Goal: Information Seeking & Learning: Find specific page/section

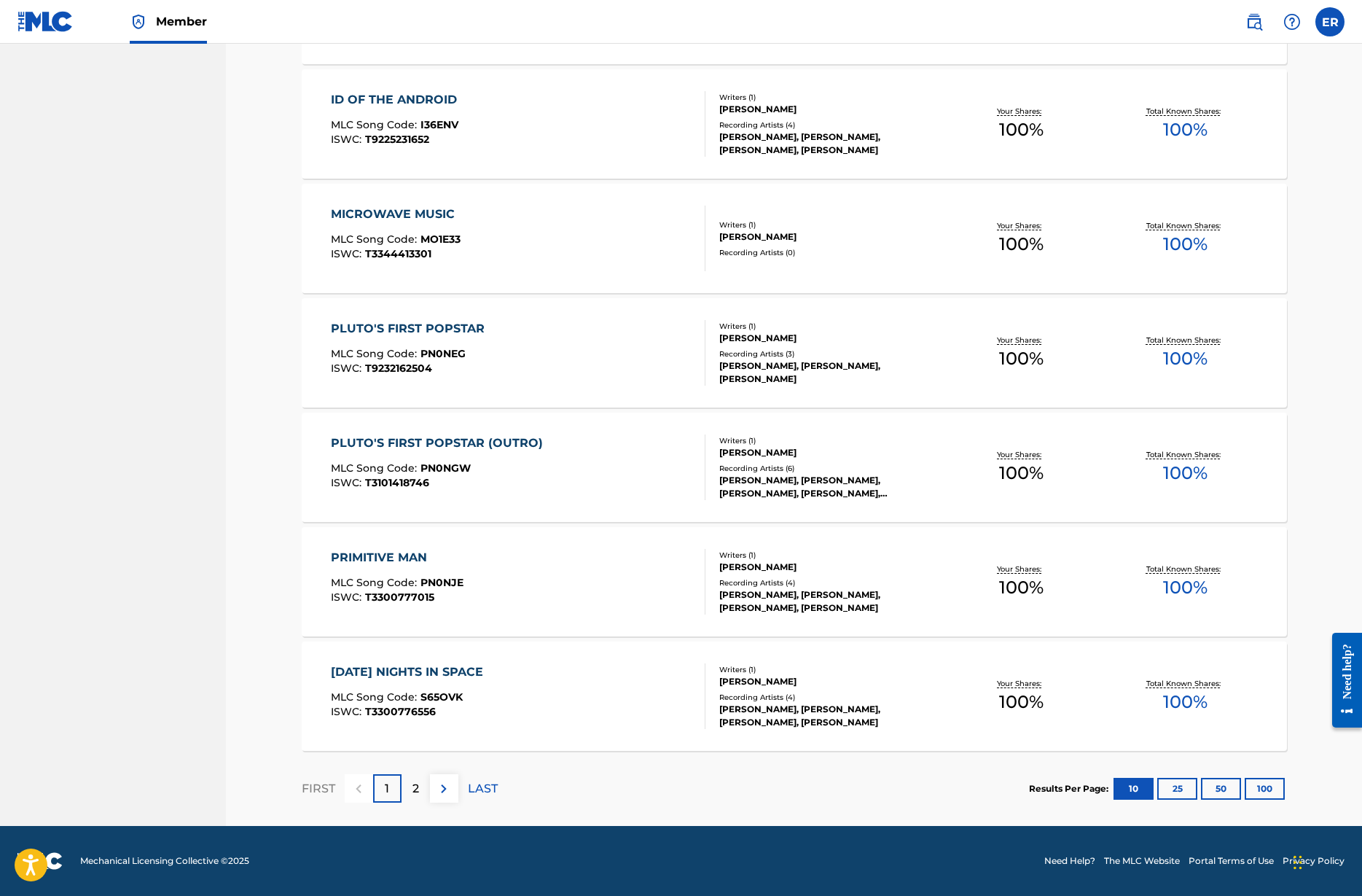
click at [444, 787] on img at bounding box center [444, 788] width 18 height 18
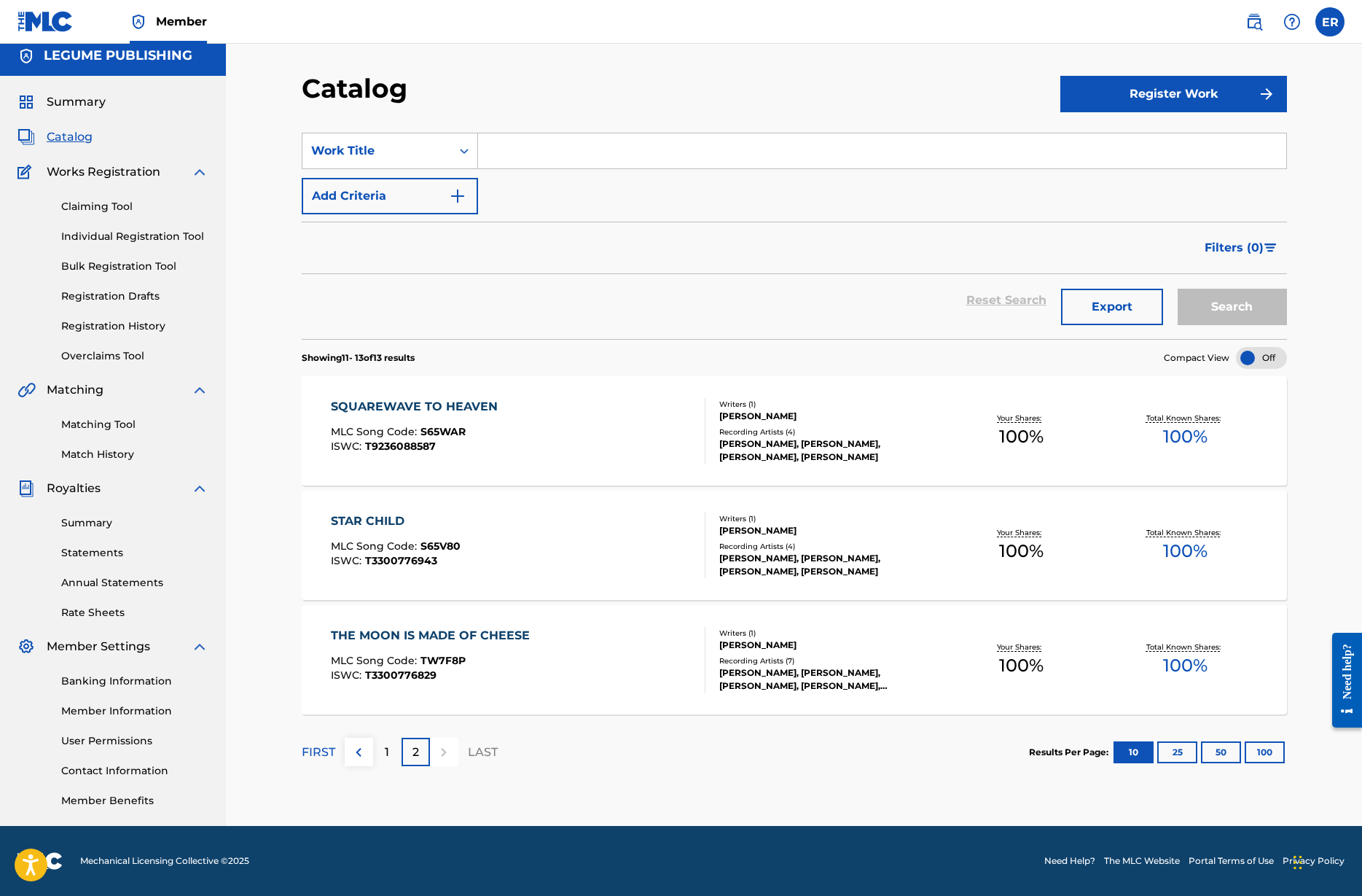
scroll to position [8, 0]
click at [389, 742] on div "1" at bounding box center [387, 751] width 29 height 29
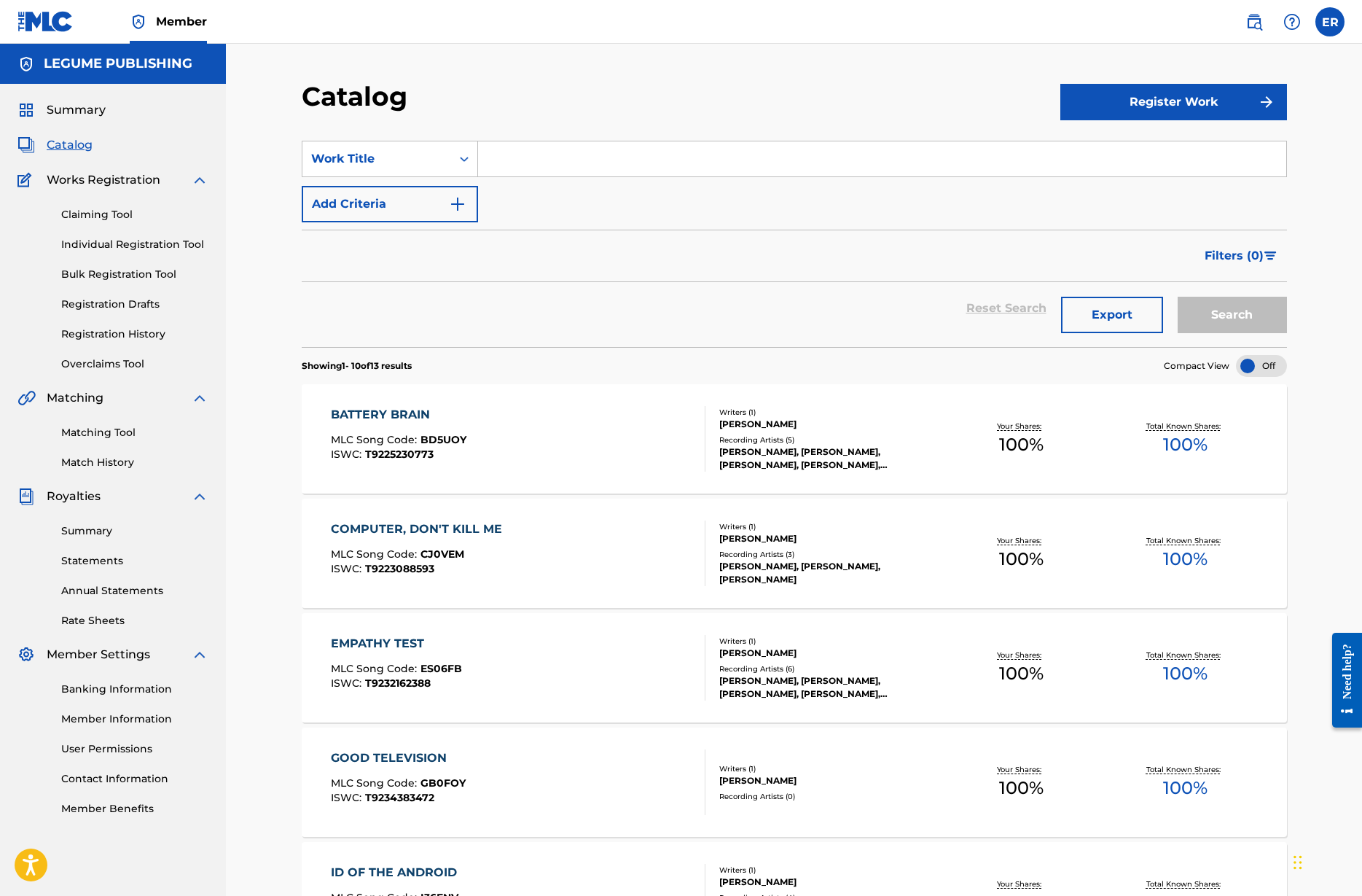
scroll to position [0, 0]
click at [105, 212] on link "Claiming Tool" at bounding box center [135, 214] width 148 height 15
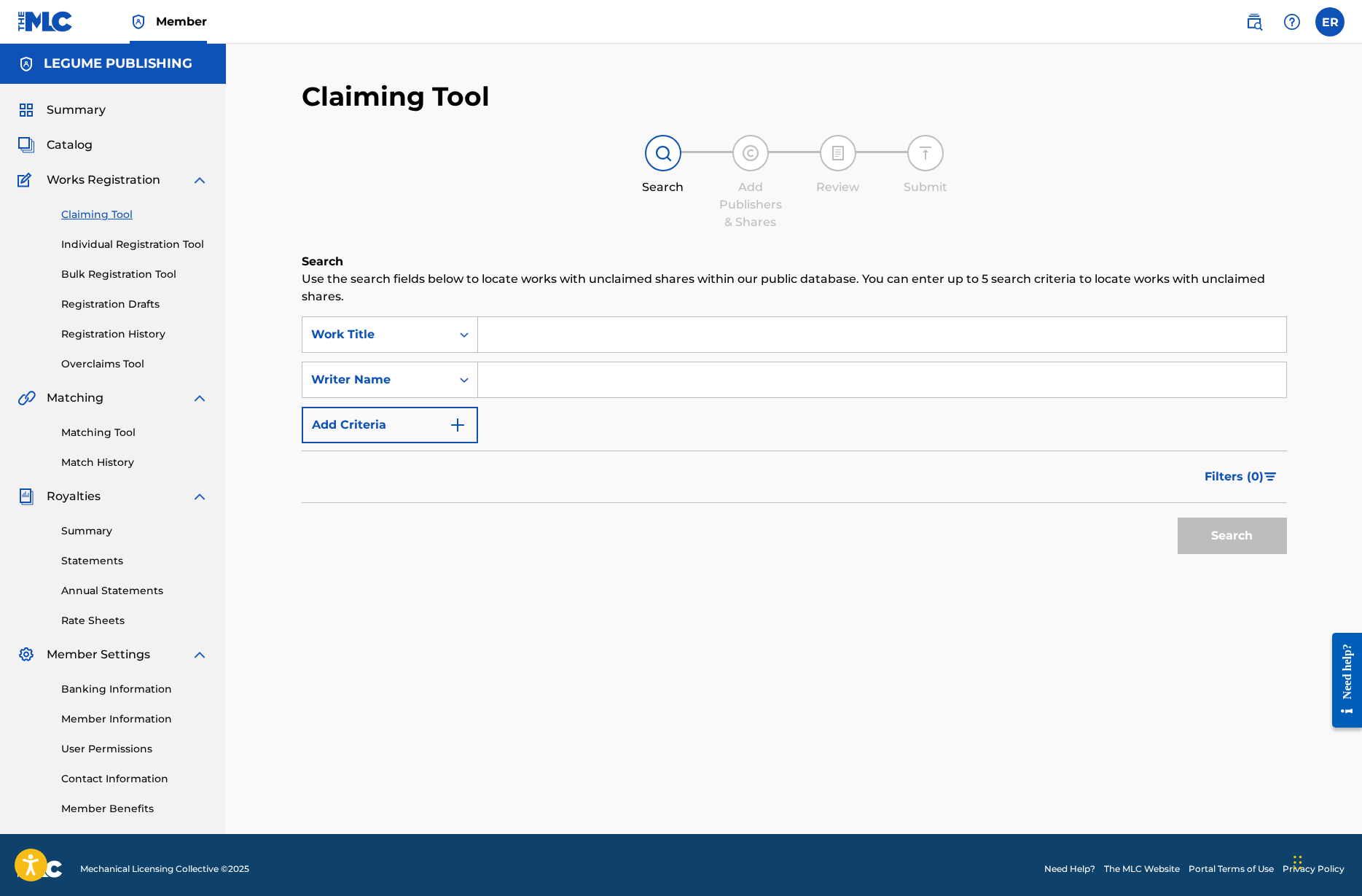
click at [116, 245] on link "Individual Registration Tool" at bounding box center [135, 244] width 148 height 15
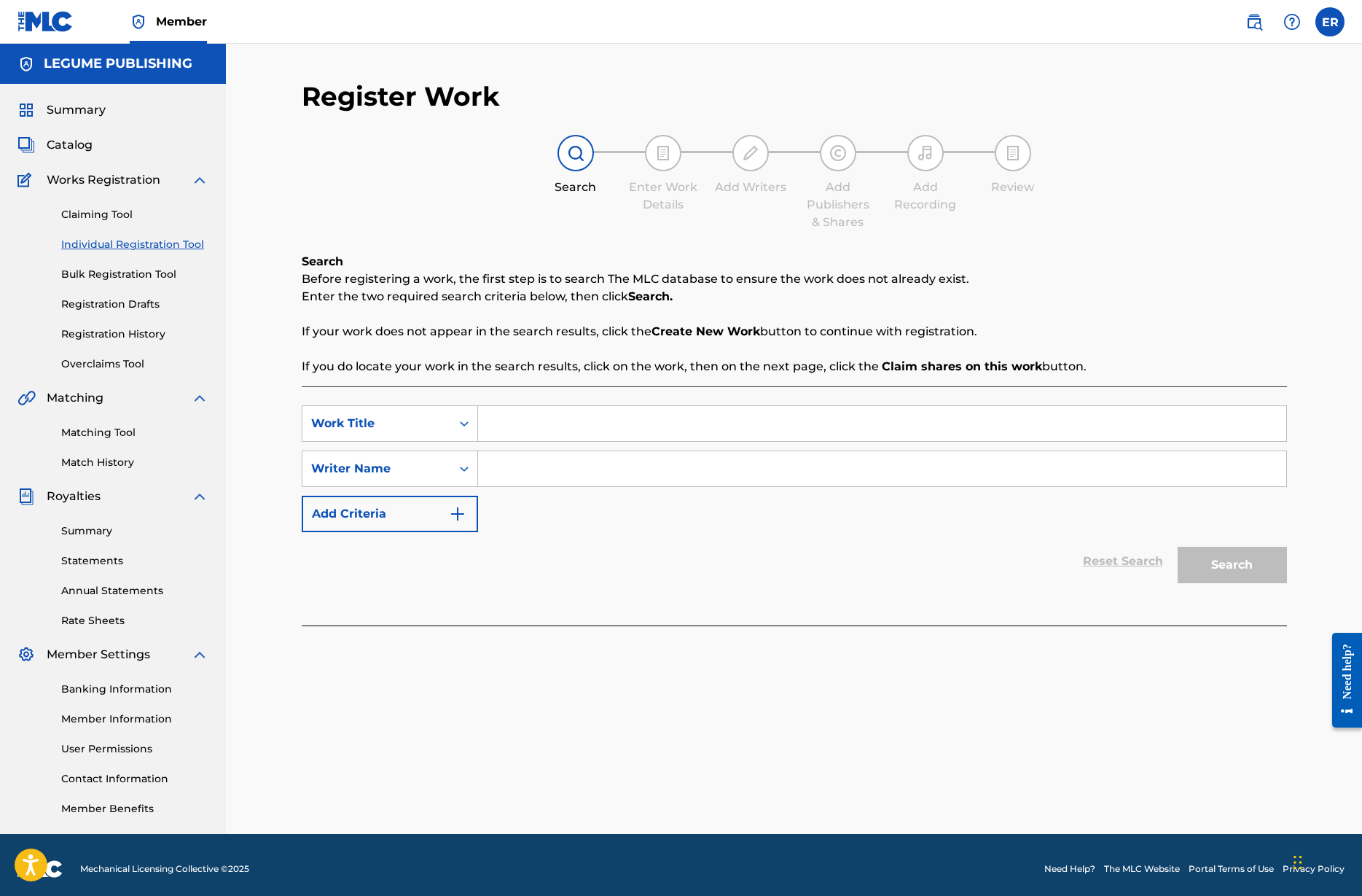
click at [81, 141] on span "Catalog" at bounding box center [70, 146] width 46 height 18
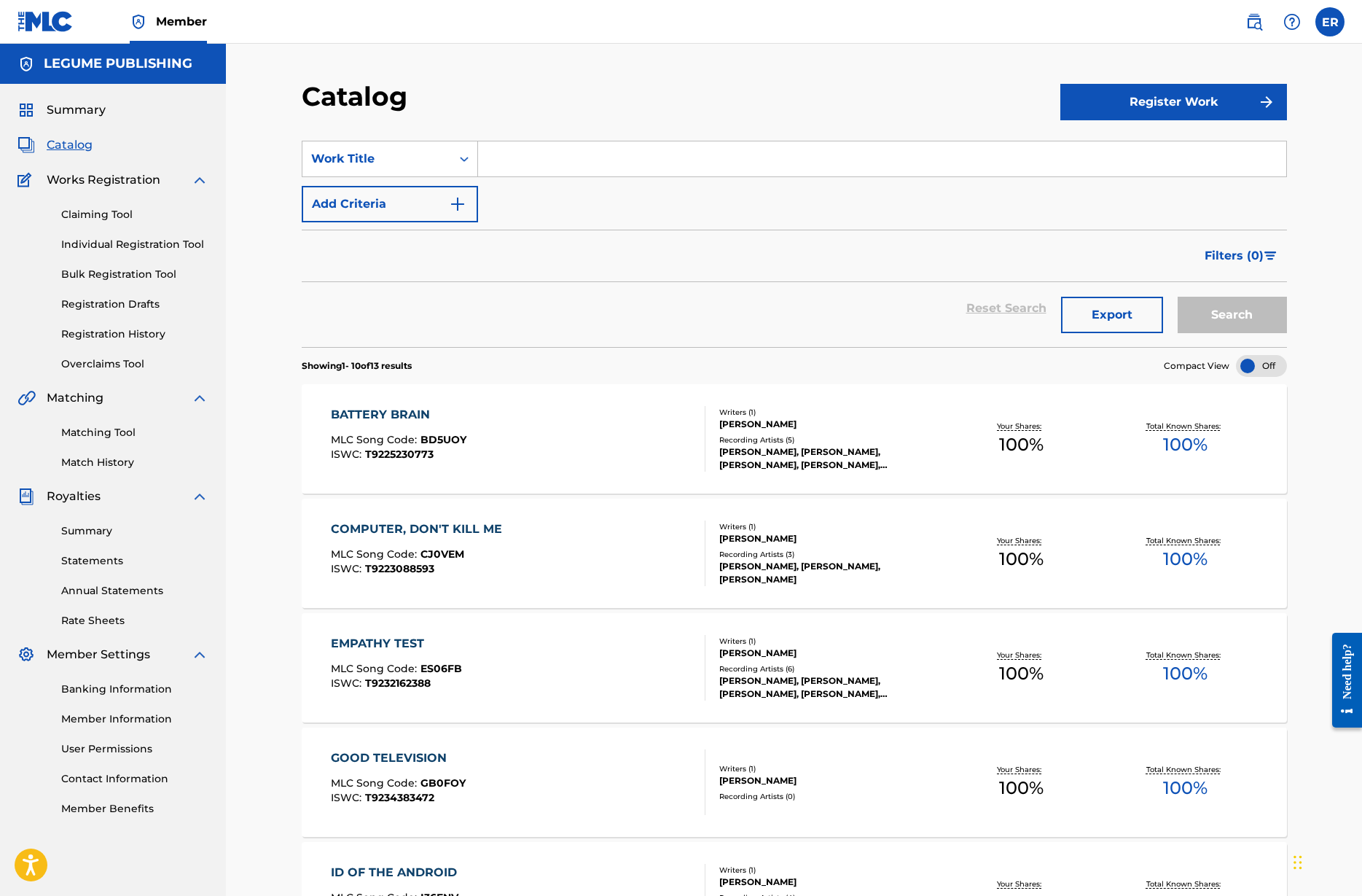
click at [102, 245] on link "Individual Registration Tool" at bounding box center [135, 244] width 148 height 15
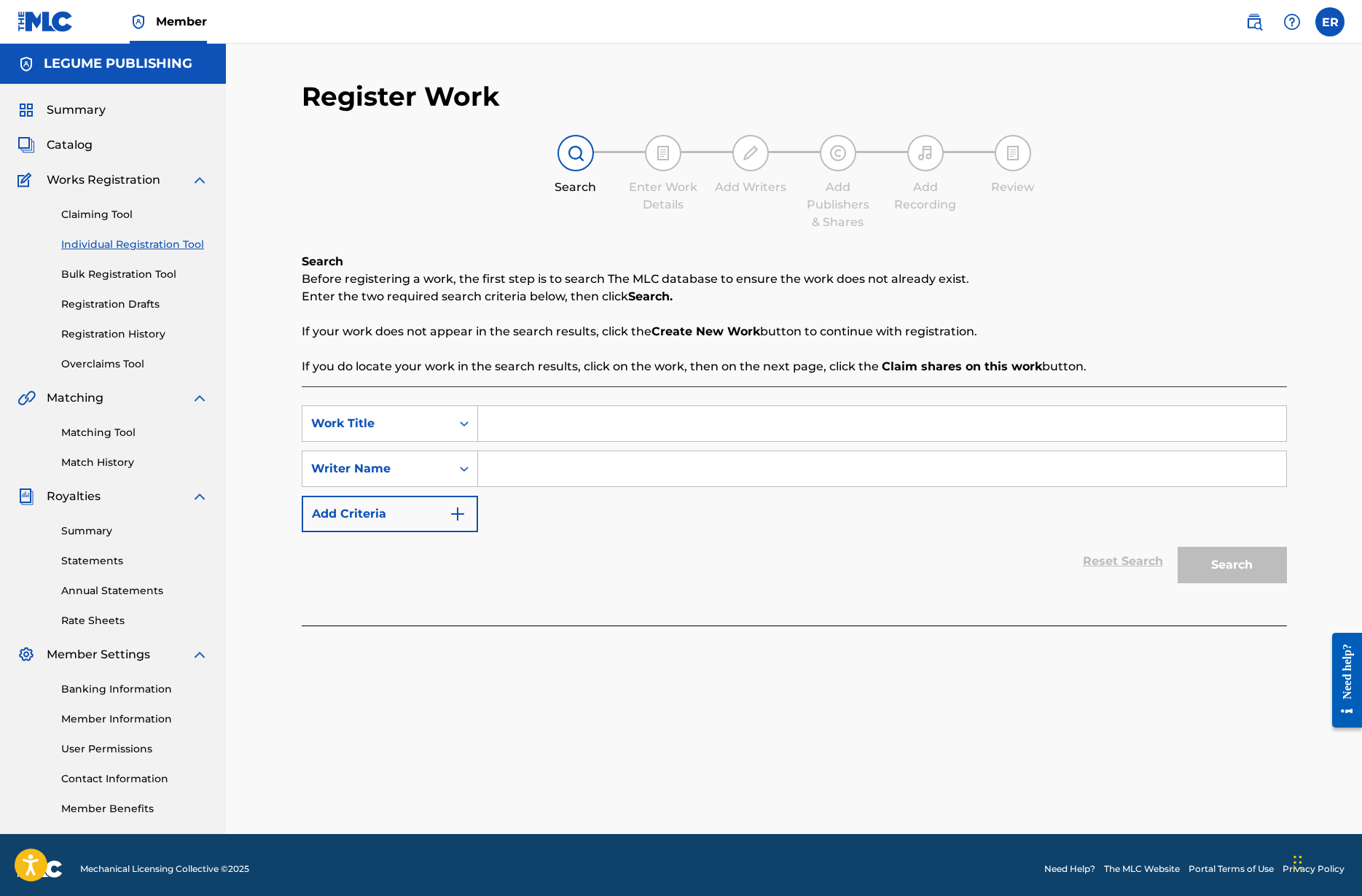
click at [80, 207] on link "Claiming Tool" at bounding box center [135, 214] width 148 height 15
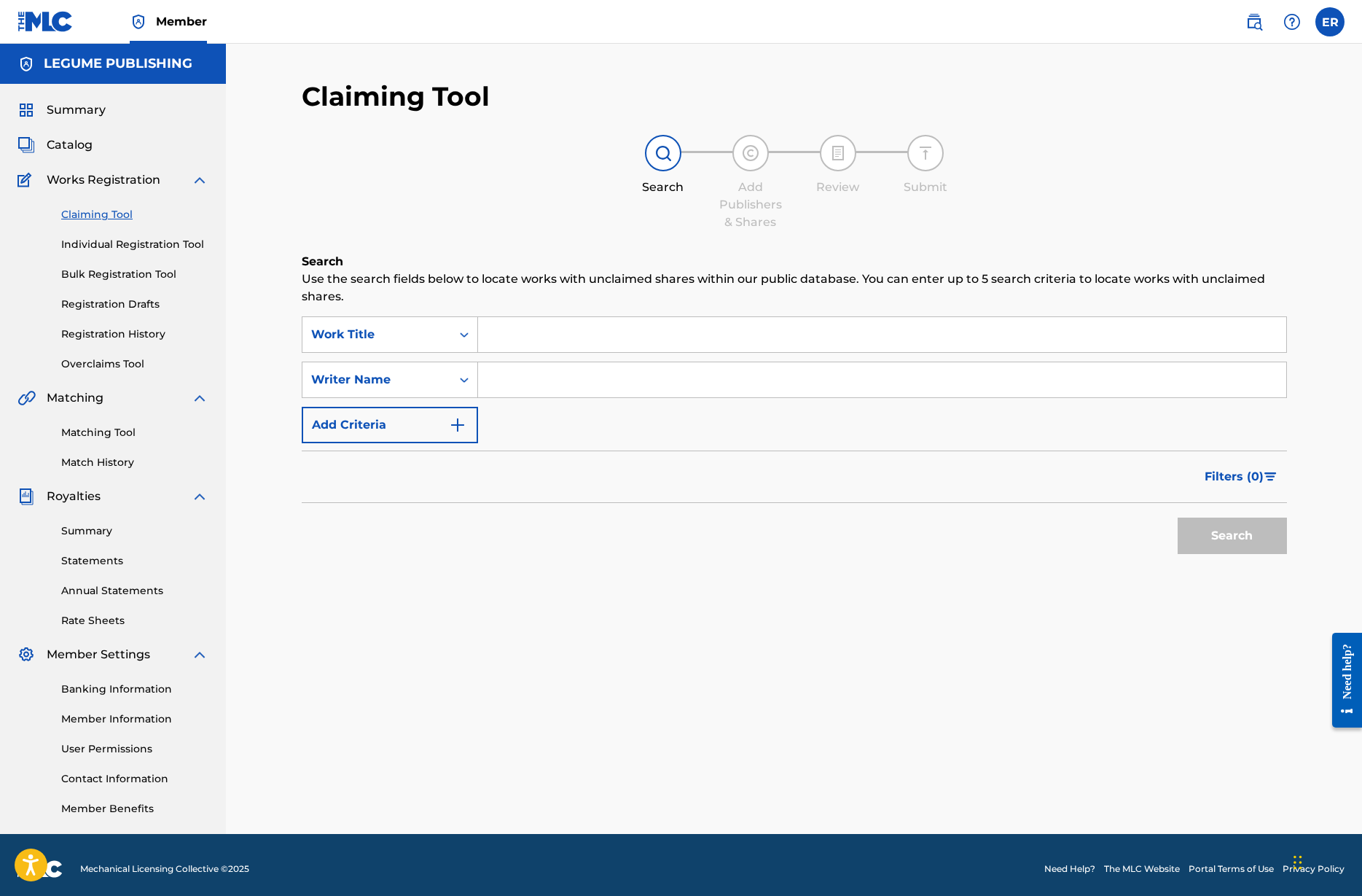
click at [89, 188] on span "Works Registration" at bounding box center [104, 180] width 114 height 18
click at [89, 178] on span "Works Registration" at bounding box center [104, 180] width 114 height 18
click at [64, 106] on span "Summary" at bounding box center [76, 111] width 59 height 18
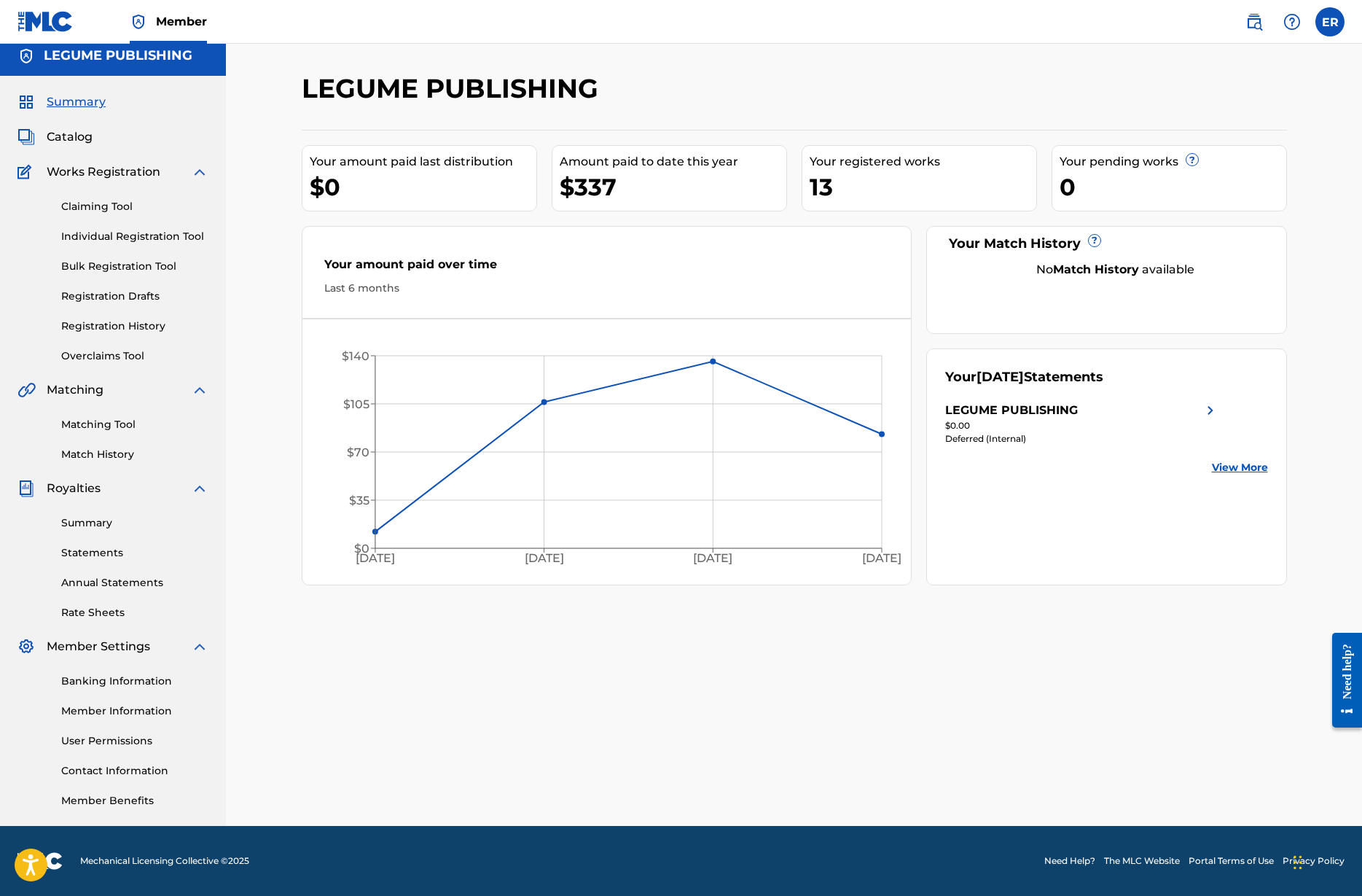
scroll to position [8, 0]
click at [106, 297] on link "Registration Drafts" at bounding box center [135, 296] width 148 height 15
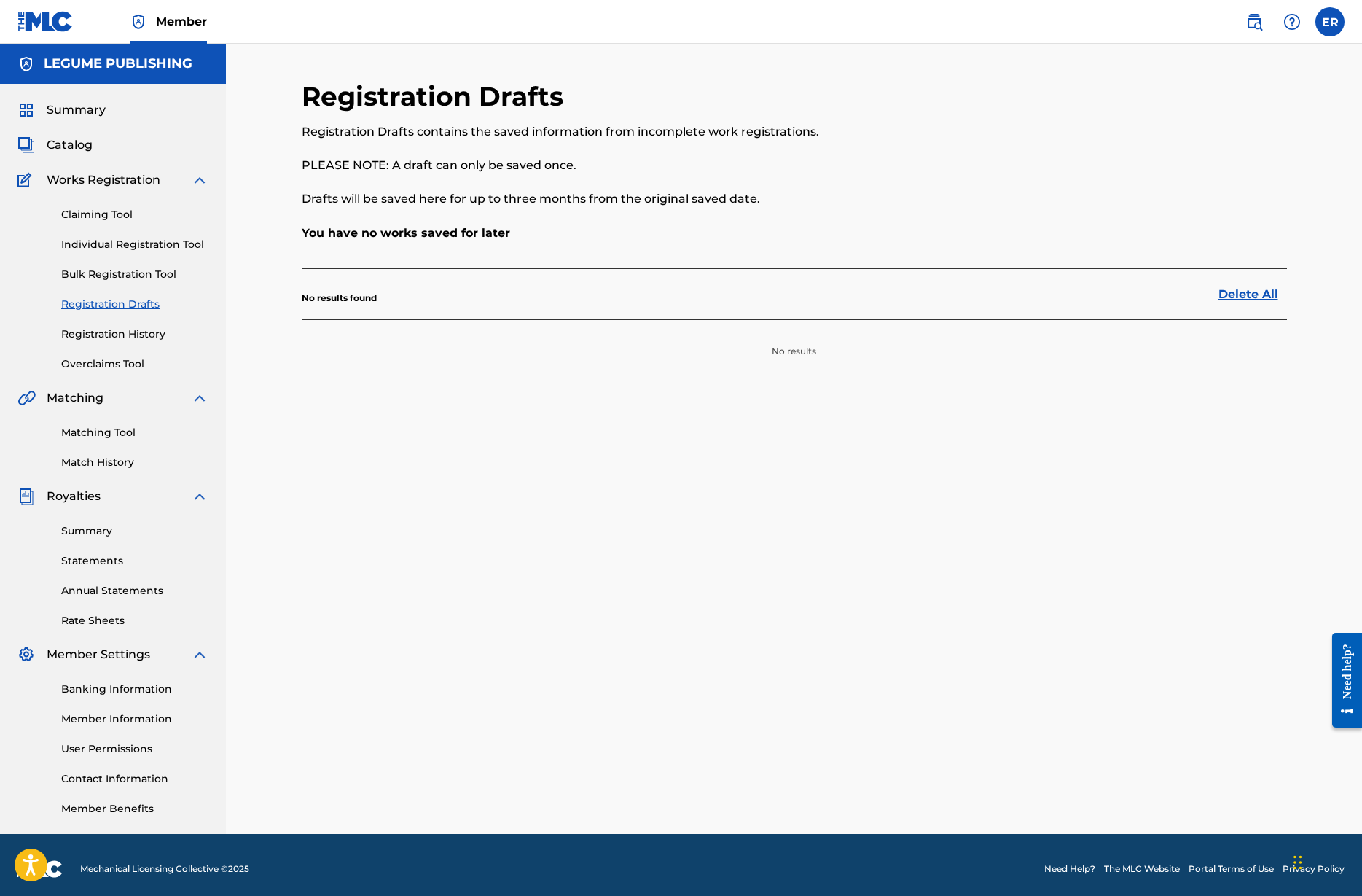
click at [105, 335] on link "Registration History" at bounding box center [135, 334] width 148 height 15
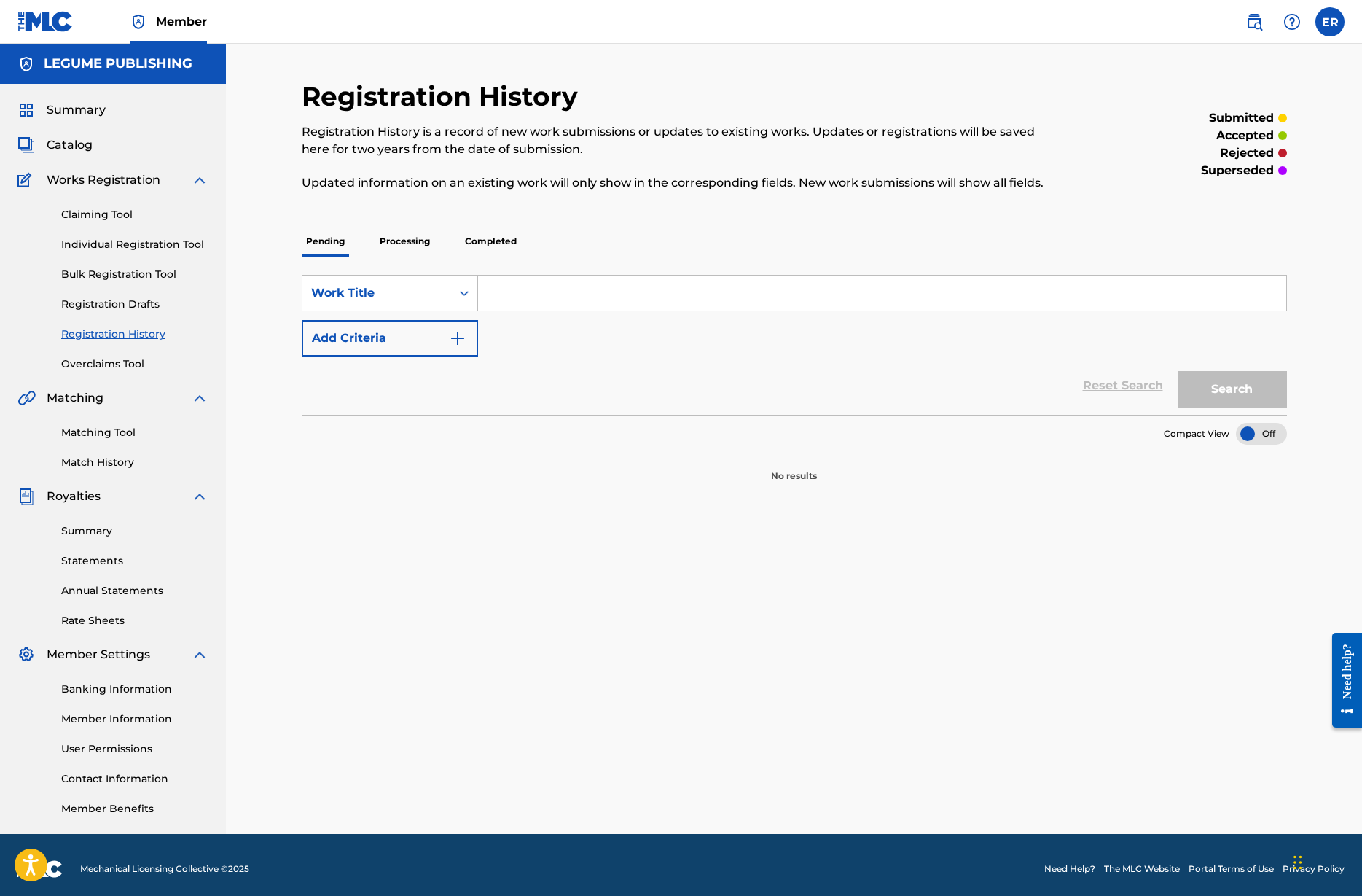
click at [468, 240] on p "Completed" at bounding box center [491, 241] width 61 height 31
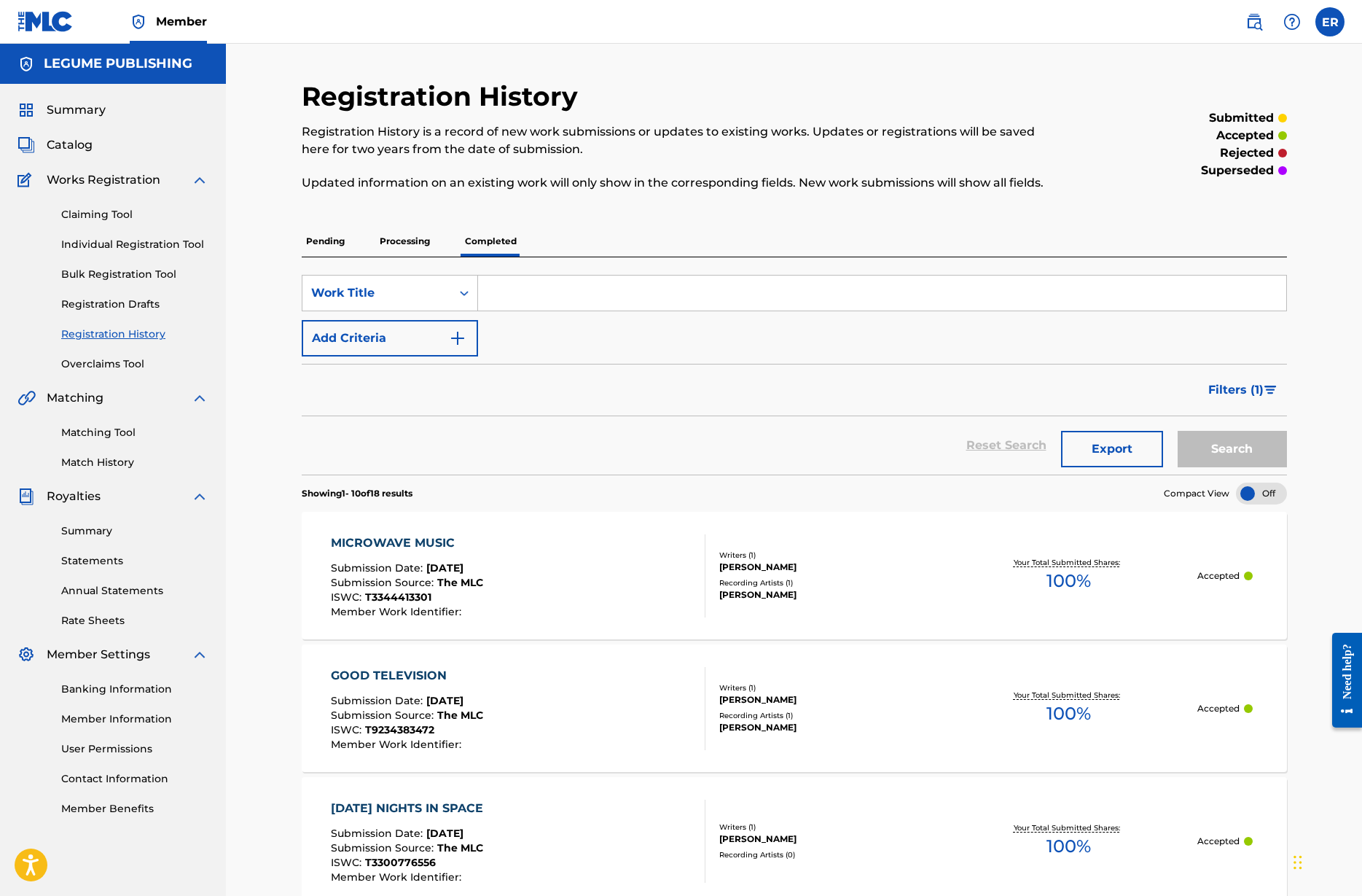
click at [79, 143] on span "Catalog" at bounding box center [70, 146] width 46 height 18
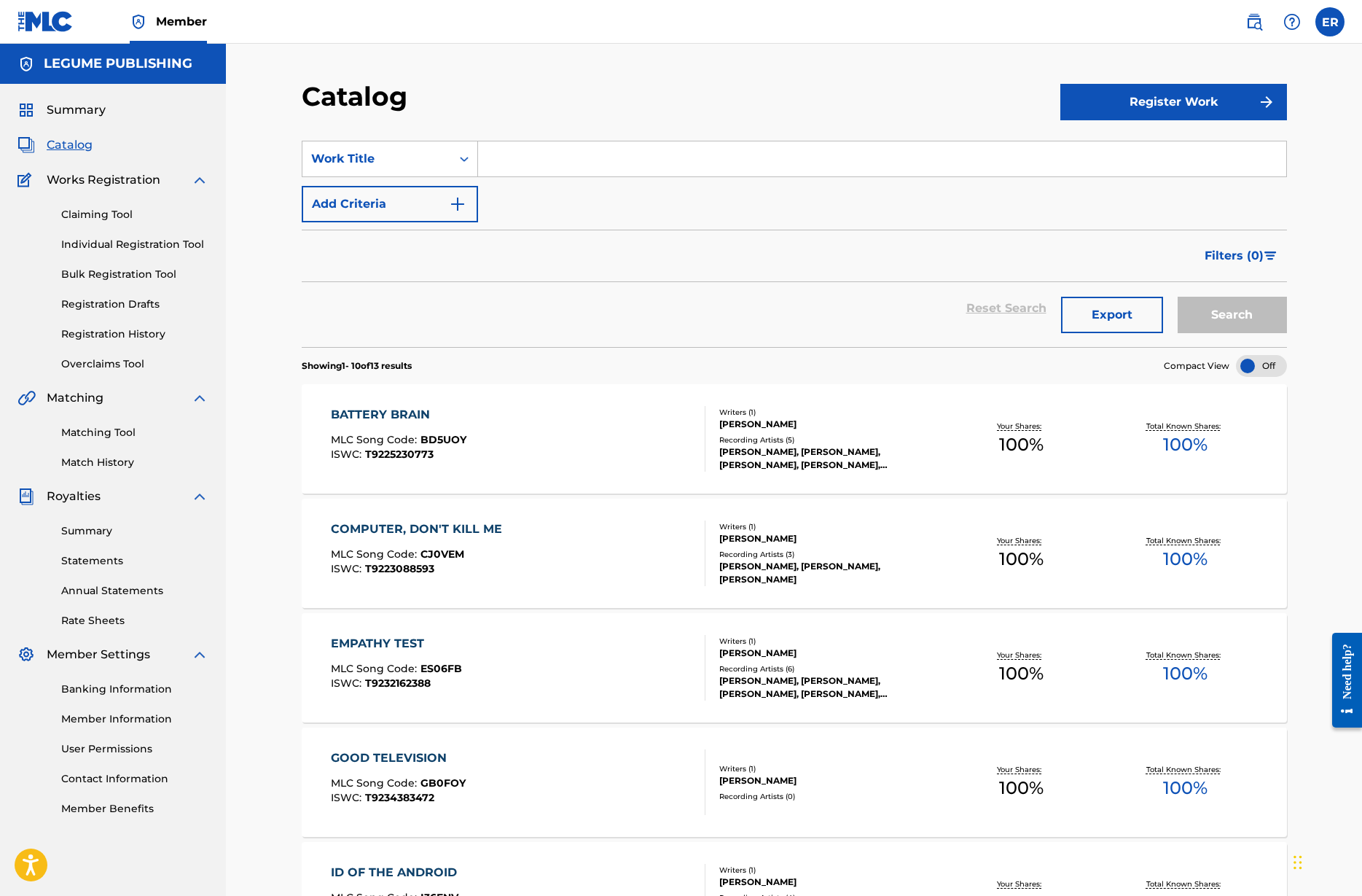
click at [532, 158] on input "Search Form" at bounding box center [882, 158] width 809 height 35
type input "Microwave"
click at [1232, 315] on button "Search" at bounding box center [1233, 315] width 110 height 37
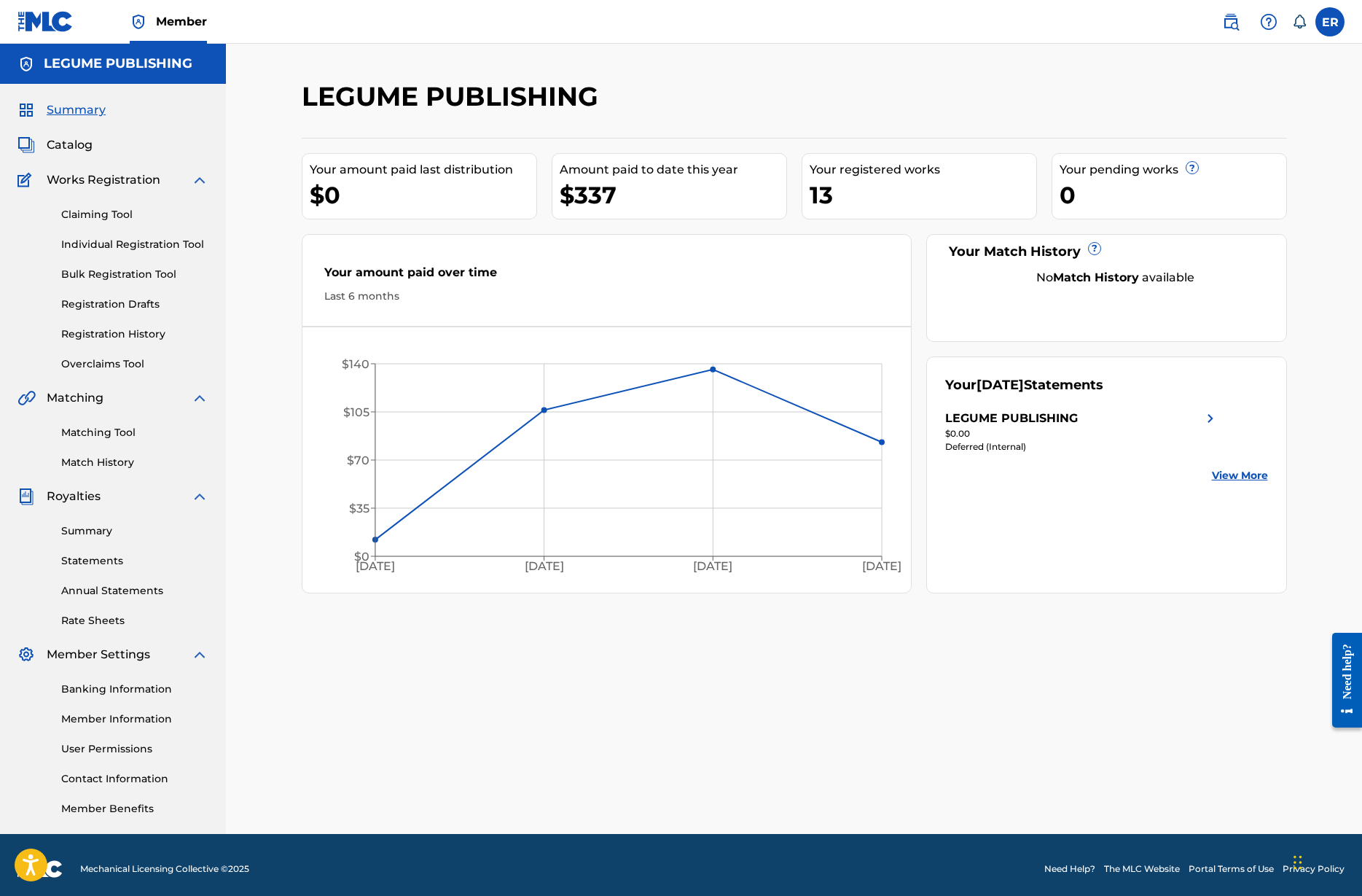
click at [88, 145] on span "Catalog" at bounding box center [70, 146] width 46 height 18
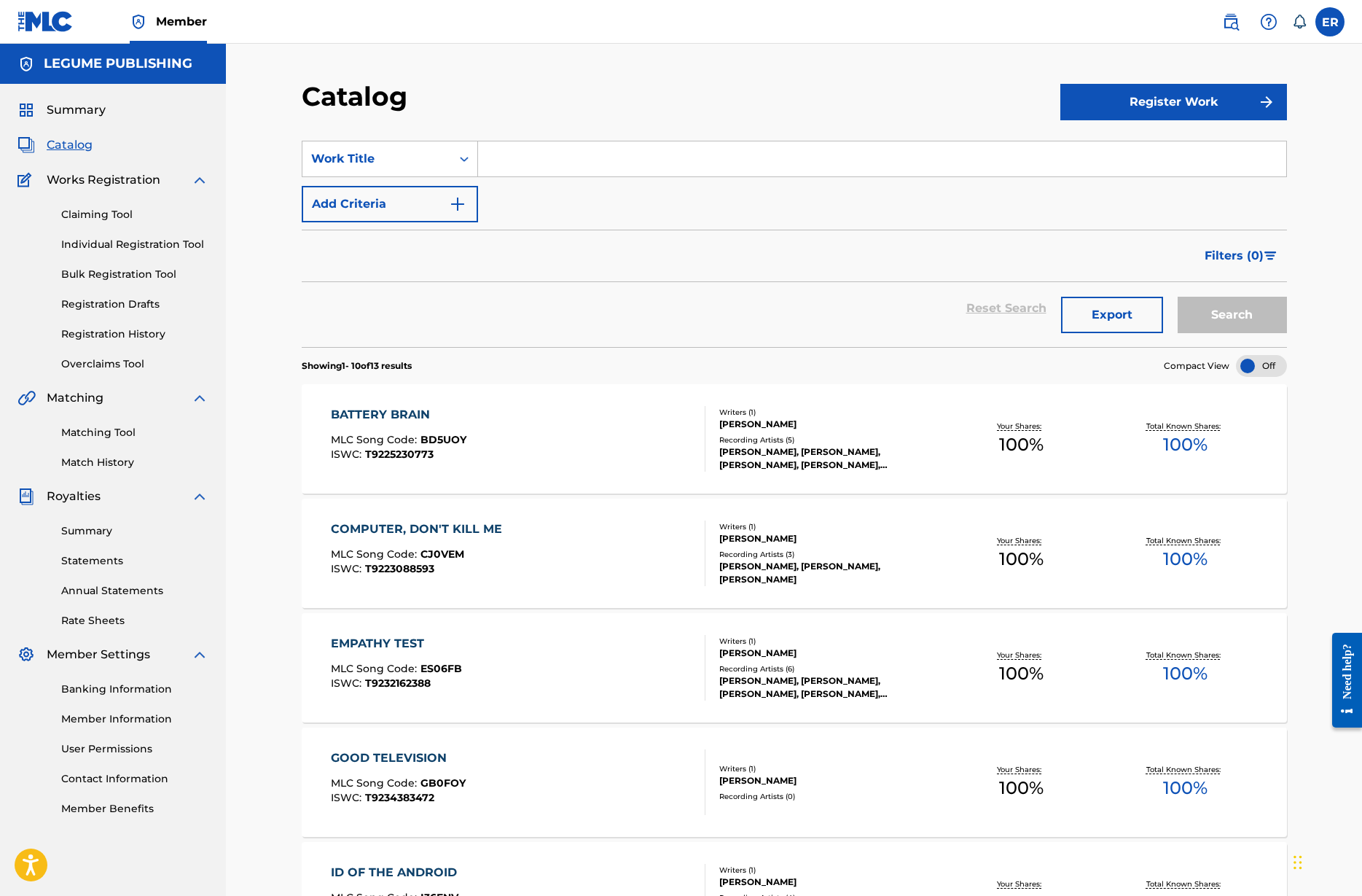
click at [562, 170] on input "Search Form" at bounding box center [882, 158] width 809 height 35
type input "microwave music"
click at [1232, 315] on button "Search" at bounding box center [1233, 315] width 110 height 37
